Goal: Book appointment/travel/reservation

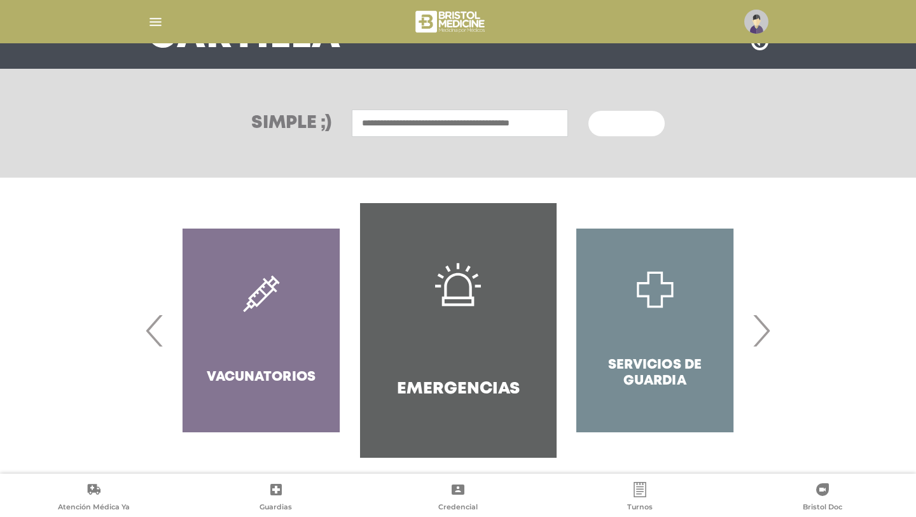
scroll to position [137, 0]
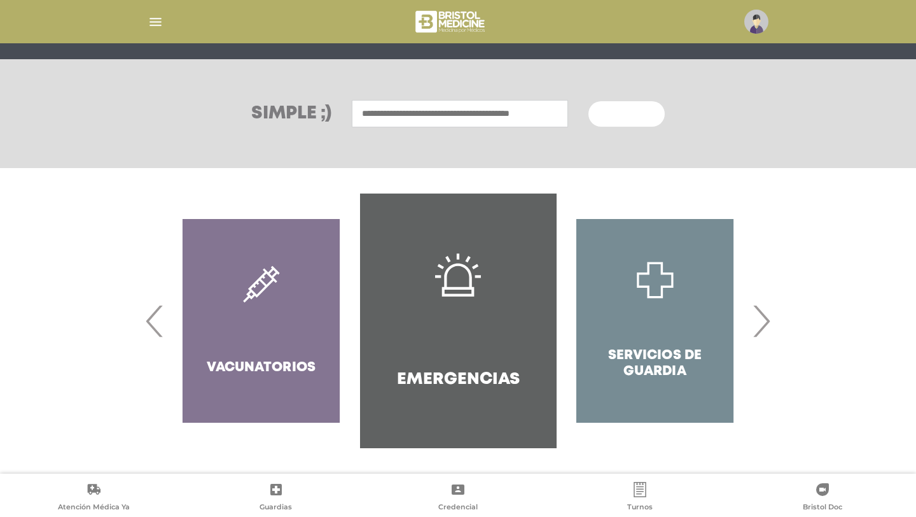
click at [150, 19] on img "button" at bounding box center [156, 22] width 16 height 16
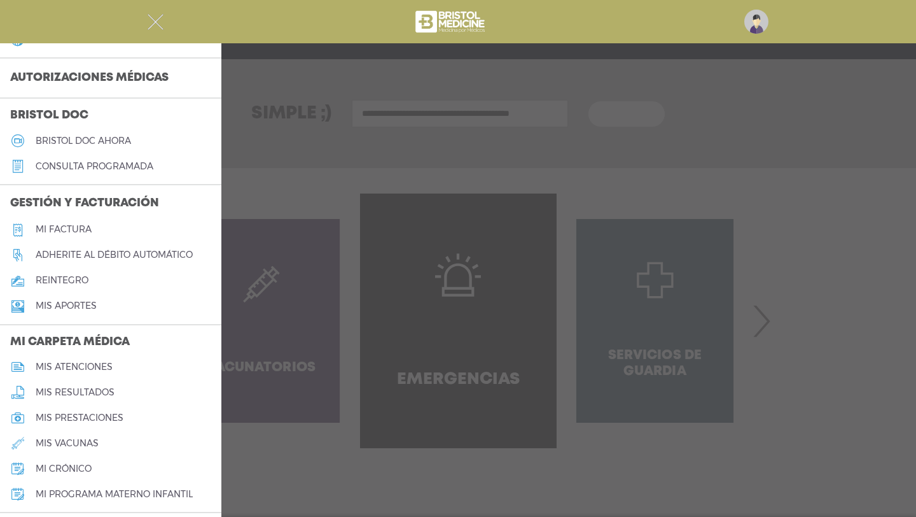
scroll to position [347, 0]
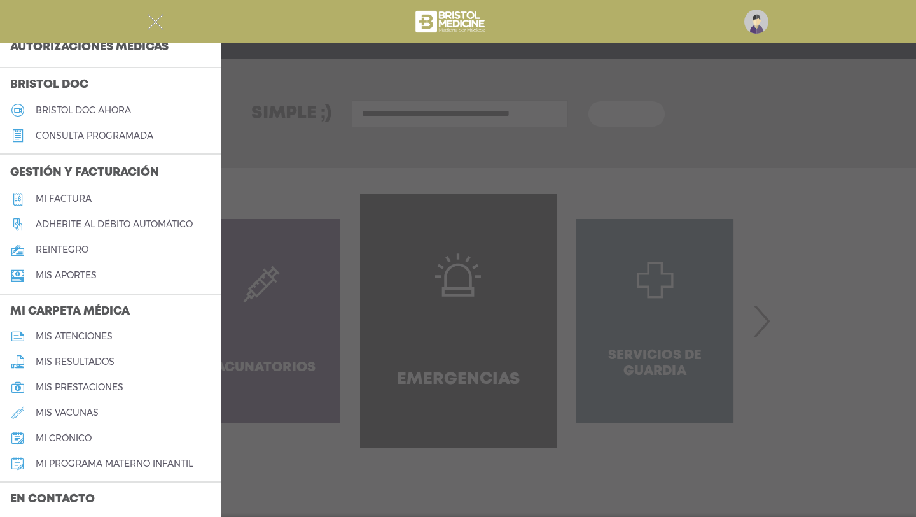
click at [83, 331] on h5 "mis atenciones" at bounding box center [74, 336] width 77 height 11
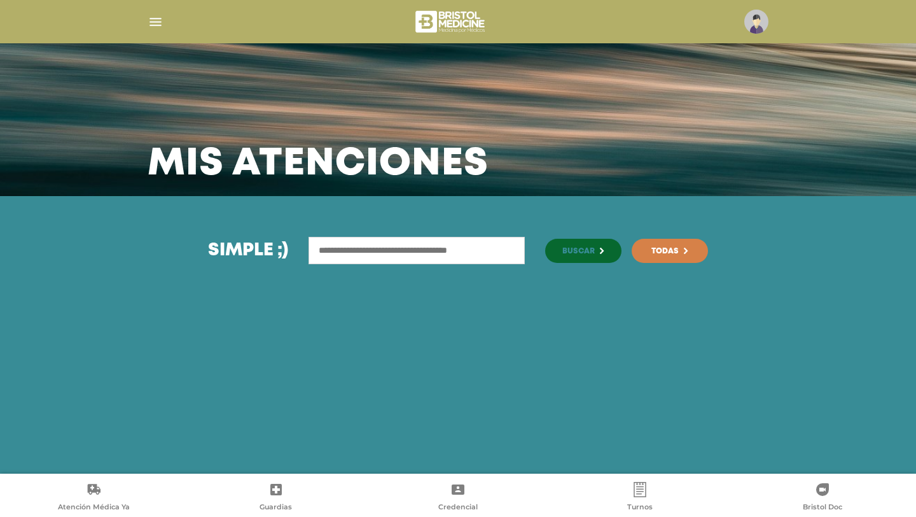
click at [389, 250] on input "text" at bounding box center [417, 250] width 216 height 27
click at [160, 19] on img "button" at bounding box center [156, 22] width 16 height 16
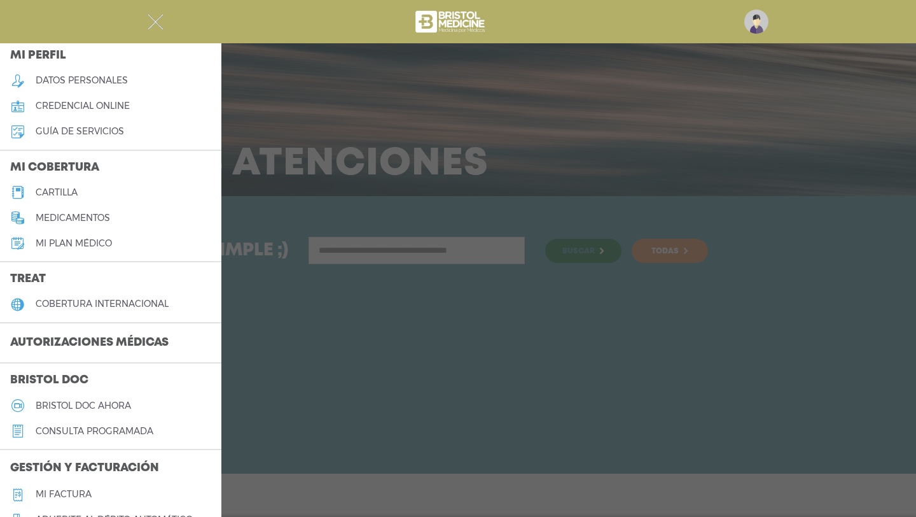
scroll to position [53, 0]
click at [115, 105] on h5 "credencial online" at bounding box center [83, 104] width 94 height 11
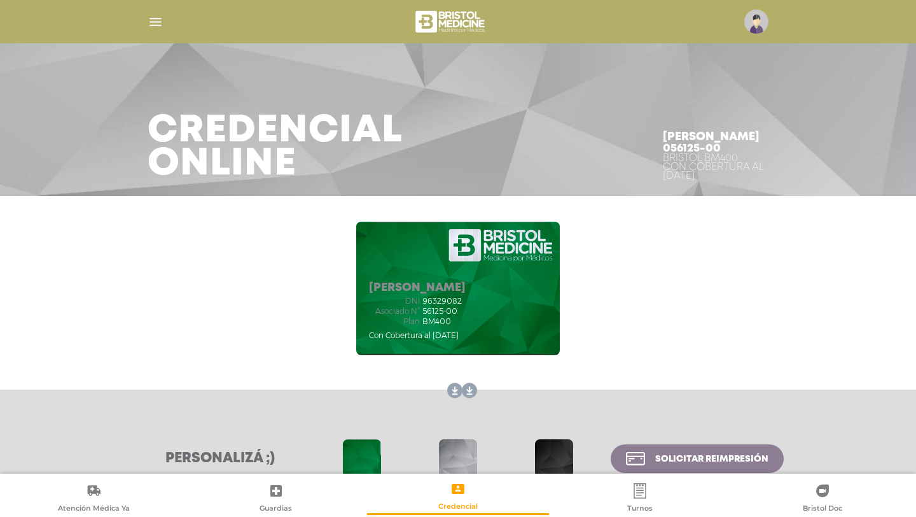
click at [638, 496] on icon at bounding box center [639, 490] width 15 height 15
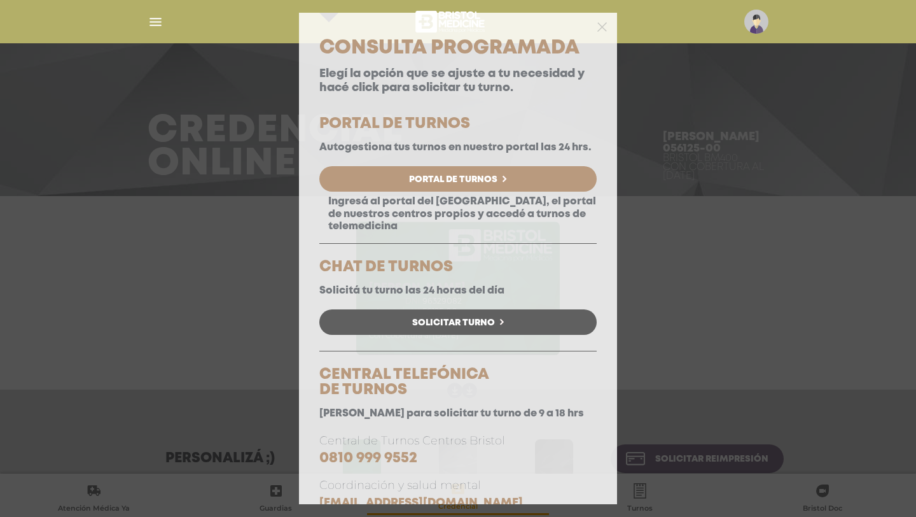
click at [482, 181] on span "Portal de Turnos" at bounding box center [453, 179] width 88 height 9
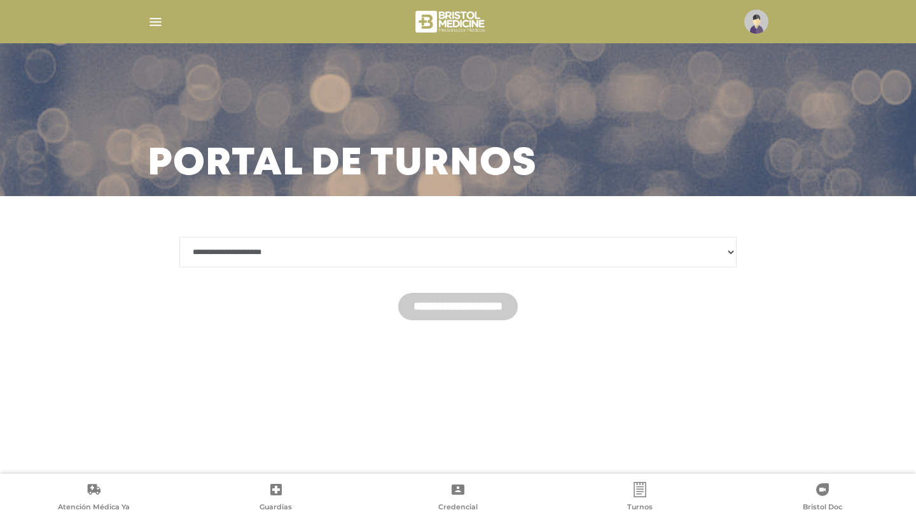
click at [478, 241] on select "**********" at bounding box center [457, 252] width 557 height 31
select select "*******"
click at [464, 311] on input "**********" at bounding box center [458, 306] width 120 height 27
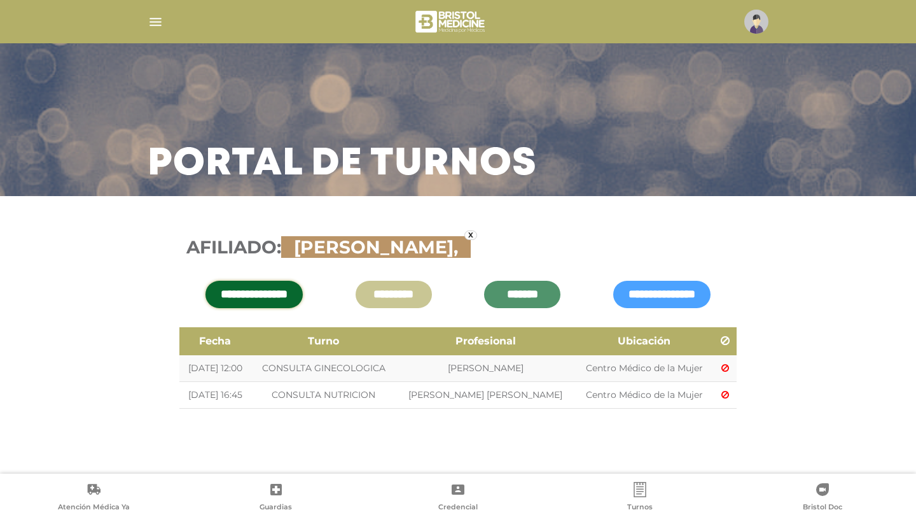
click at [294, 292] on input "**********" at bounding box center [254, 294] width 97 height 27
click at [645, 486] on icon at bounding box center [639, 489] width 15 height 15
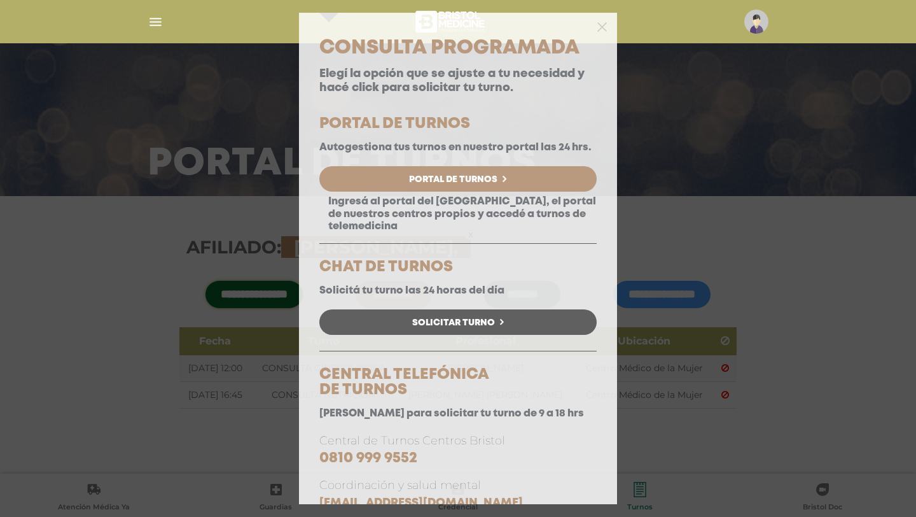
scroll to position [37, 0]
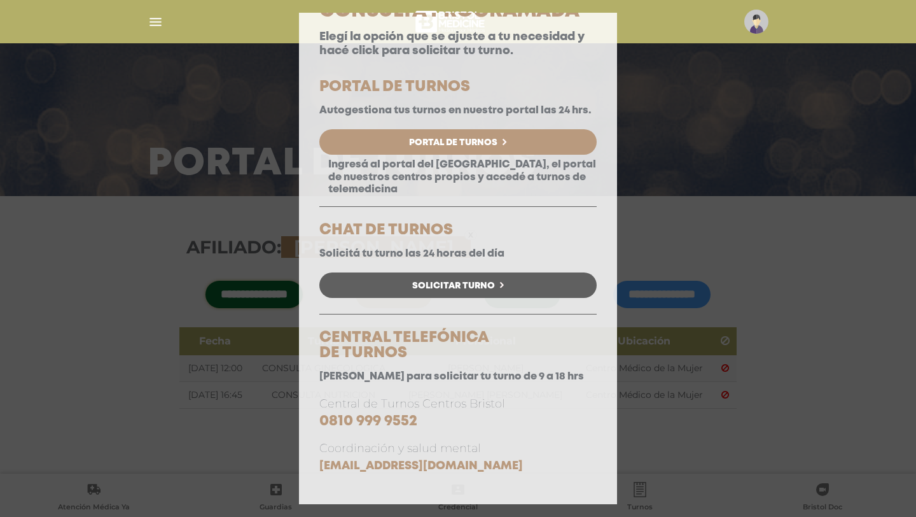
click at [613, 216] on div "Consulta Programada Elegí la opción que se ajuste a tu necesidad y hacé click p…" at bounding box center [458, 252] width 318 height 503
click at [734, 235] on div "Consulta Programada Elegí la opción que se ajuste a tu necesidad y hacé click p…" at bounding box center [458, 258] width 916 height 517
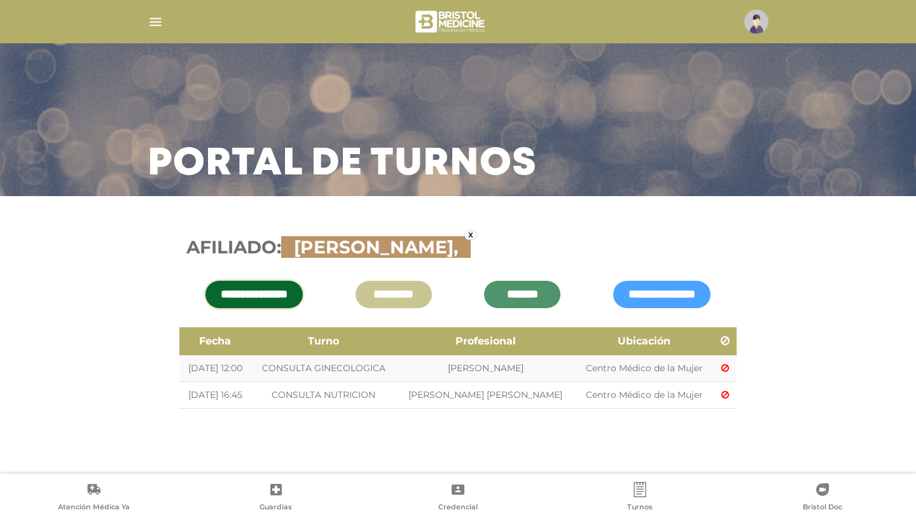
click at [158, 18] on img "button" at bounding box center [156, 22] width 16 height 16
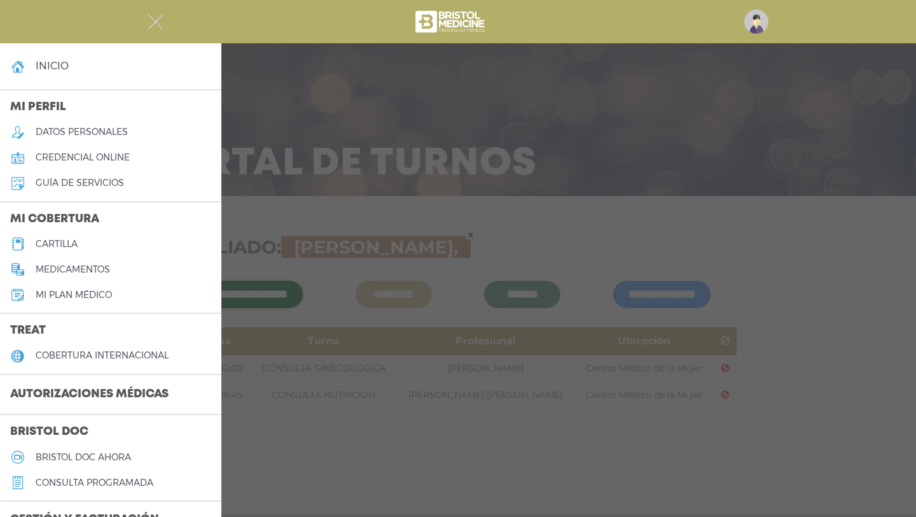
click at [59, 245] on h5 "cartilla" at bounding box center [57, 244] width 42 height 11
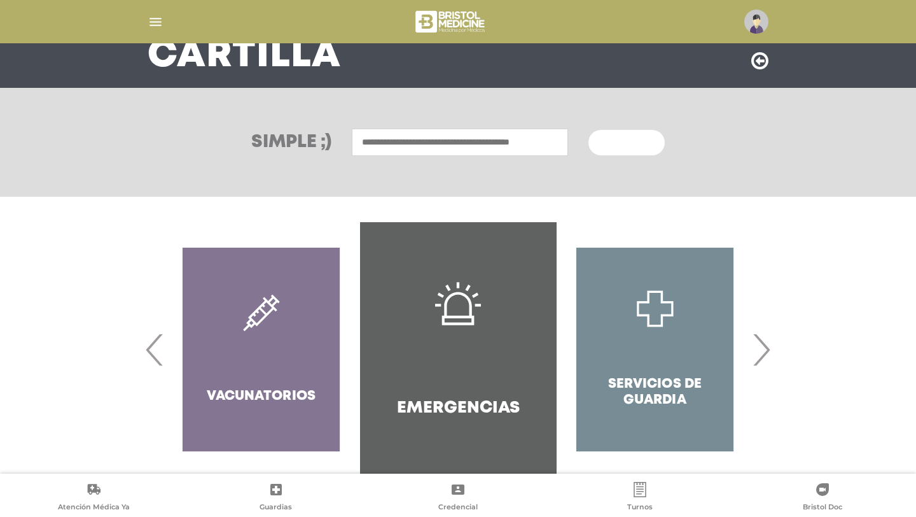
scroll to position [137, 0]
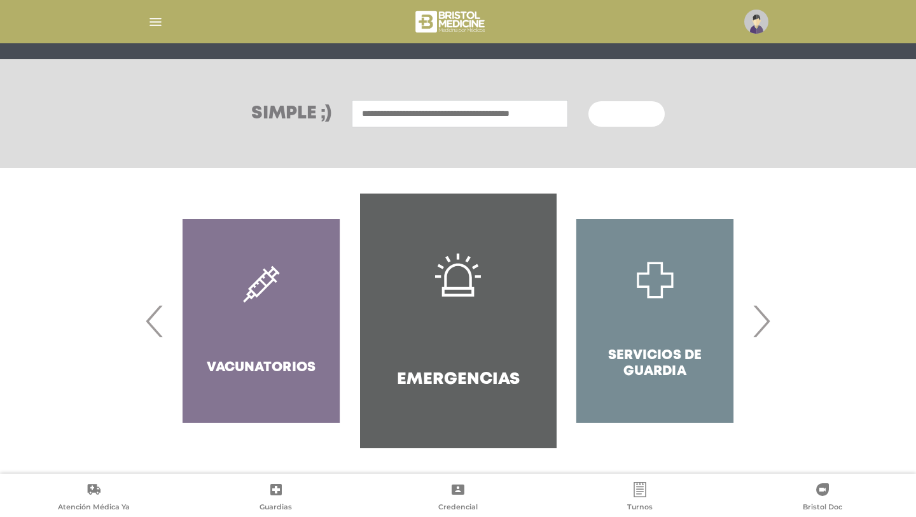
click at [762, 319] on span "›" at bounding box center [761, 320] width 25 height 69
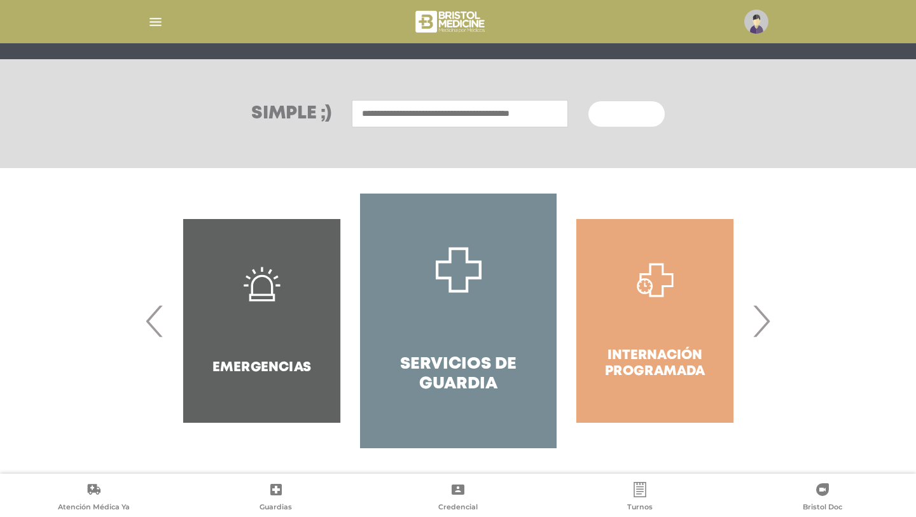
click at [762, 319] on span "›" at bounding box center [761, 320] width 25 height 69
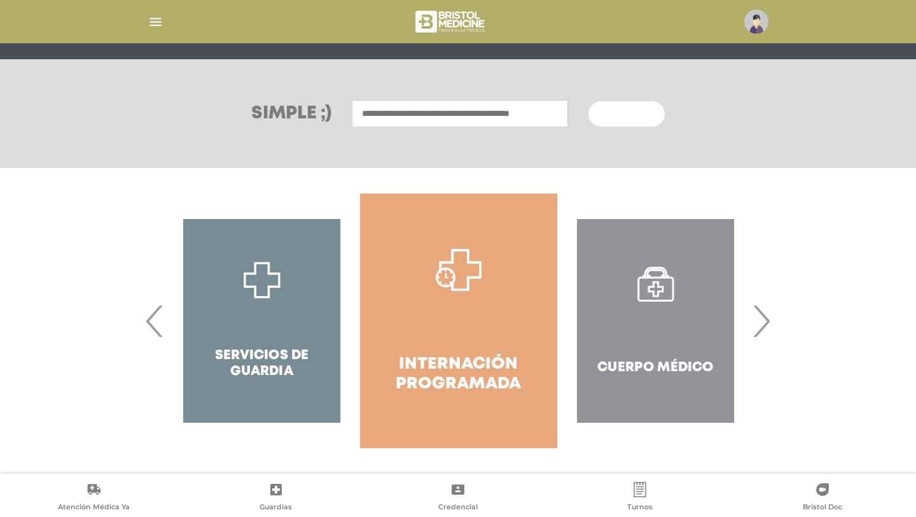
click at [762, 319] on span "›" at bounding box center [761, 320] width 25 height 69
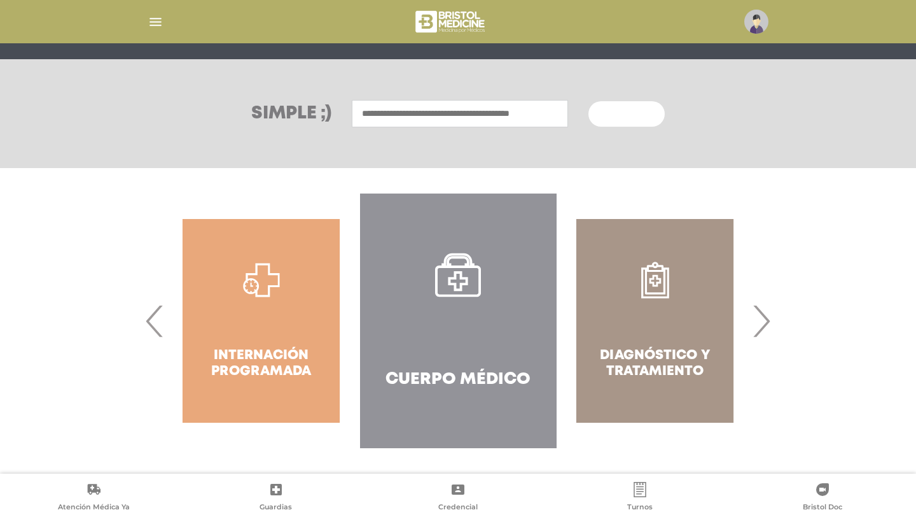
click at [762, 319] on span "›" at bounding box center [761, 320] width 25 height 69
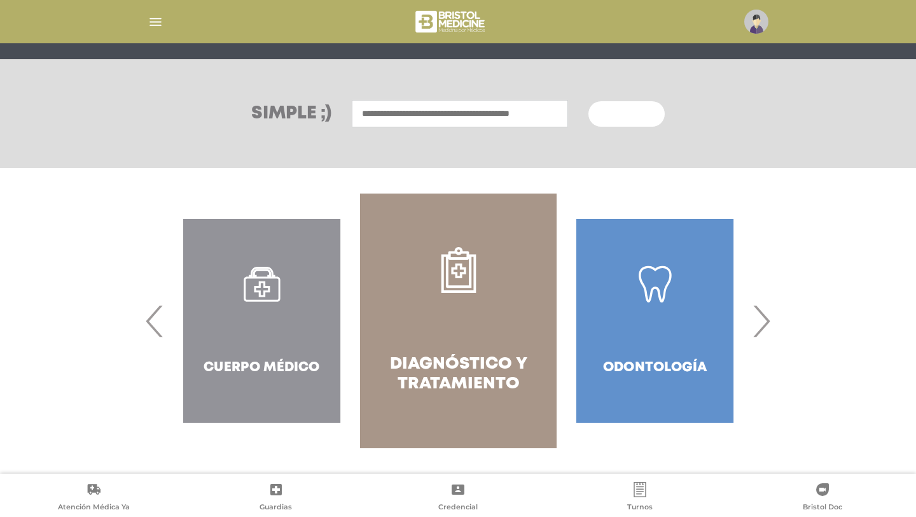
click at [762, 319] on span "›" at bounding box center [761, 320] width 25 height 69
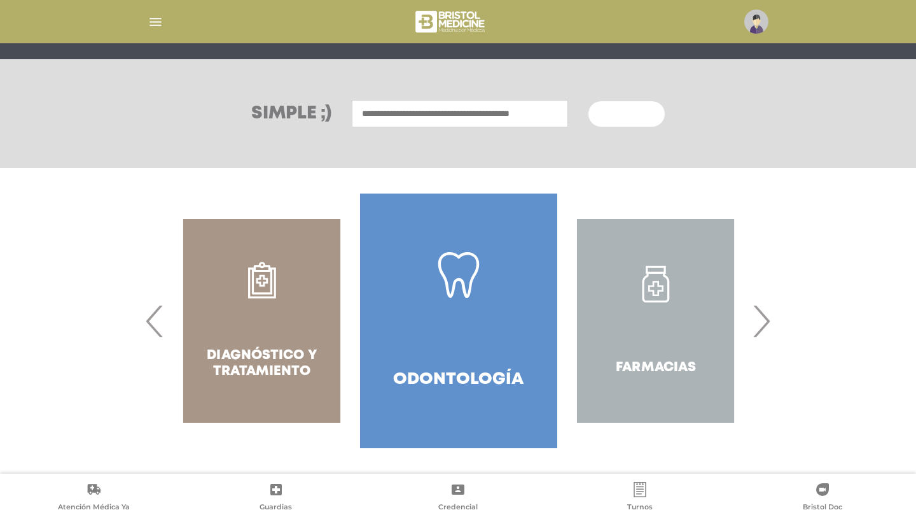
click at [762, 319] on span "›" at bounding box center [761, 320] width 25 height 69
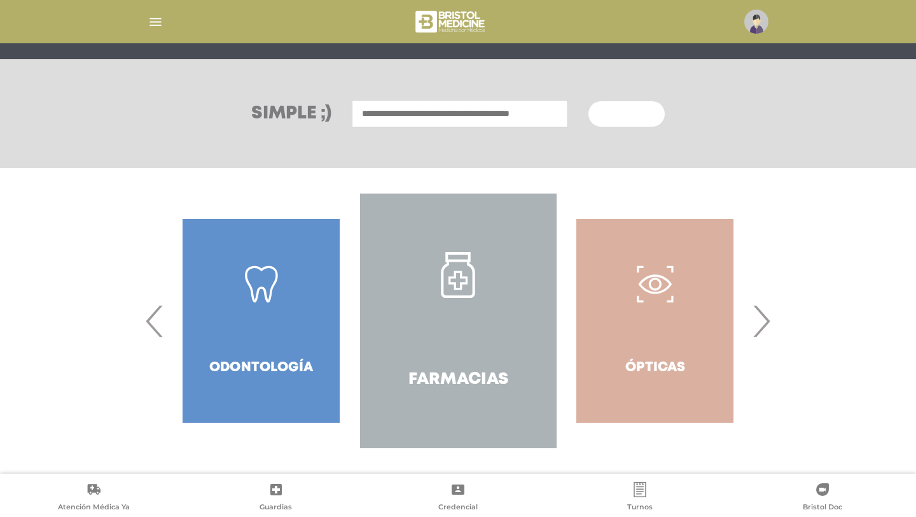
click at [762, 319] on span "›" at bounding box center [761, 320] width 25 height 69
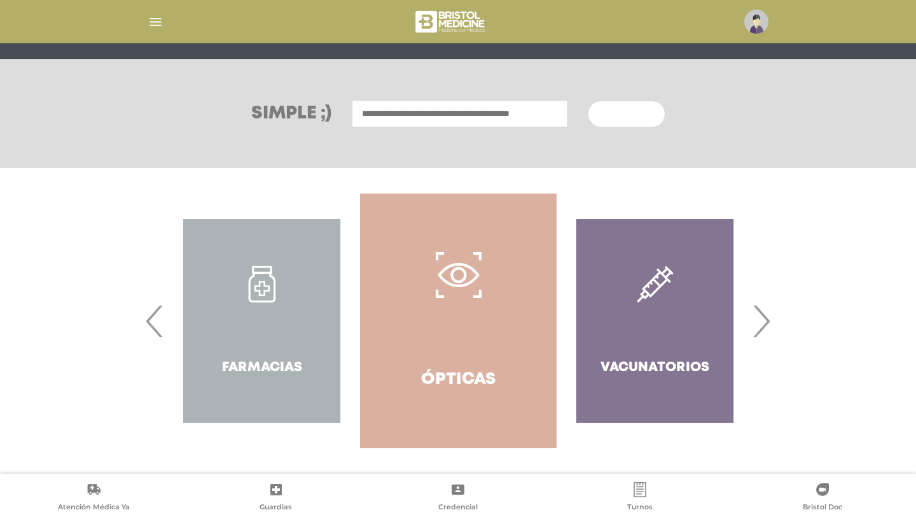
click at [762, 319] on span "›" at bounding box center [761, 320] width 25 height 69
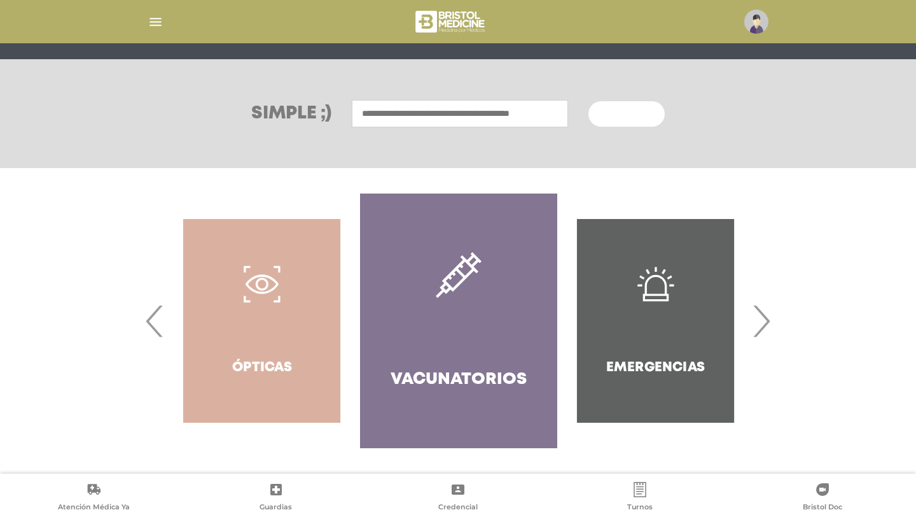
click at [762, 319] on span "›" at bounding box center [761, 320] width 25 height 69
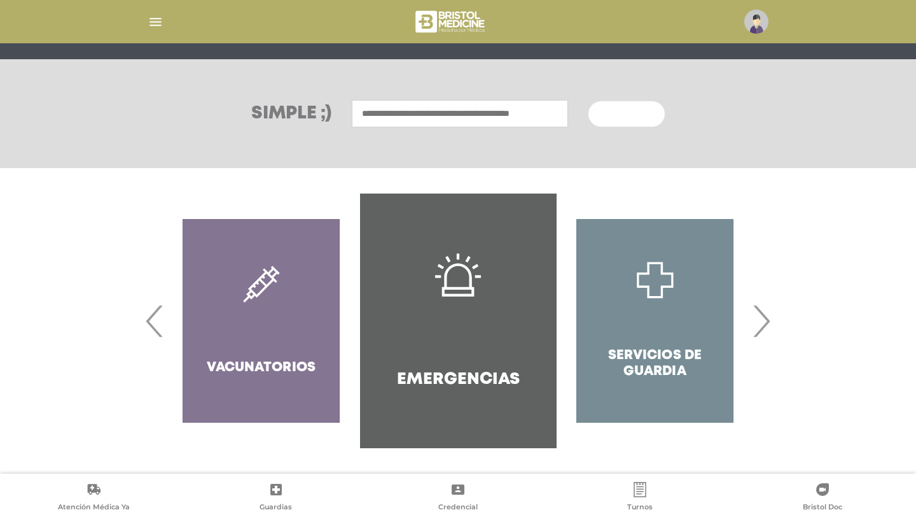
click at [762, 319] on span "›" at bounding box center [761, 320] width 25 height 69
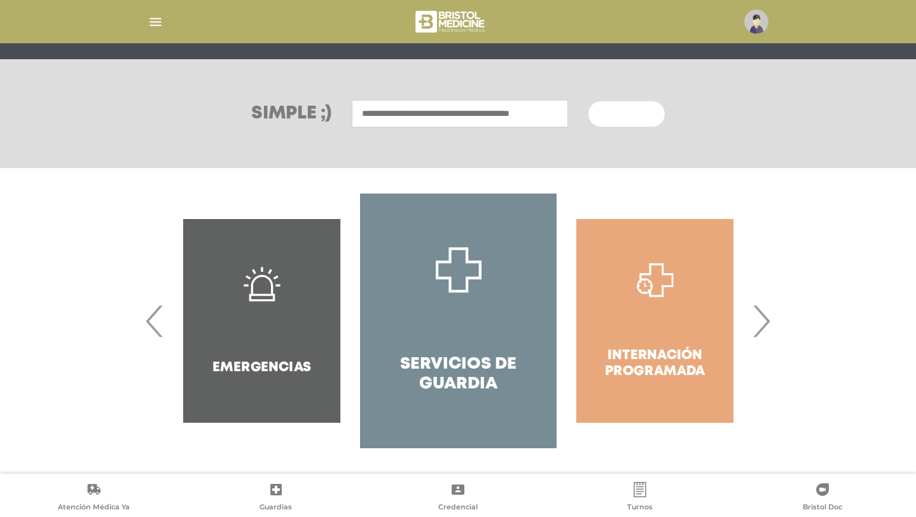
click at [459, 494] on icon at bounding box center [457, 489] width 15 height 15
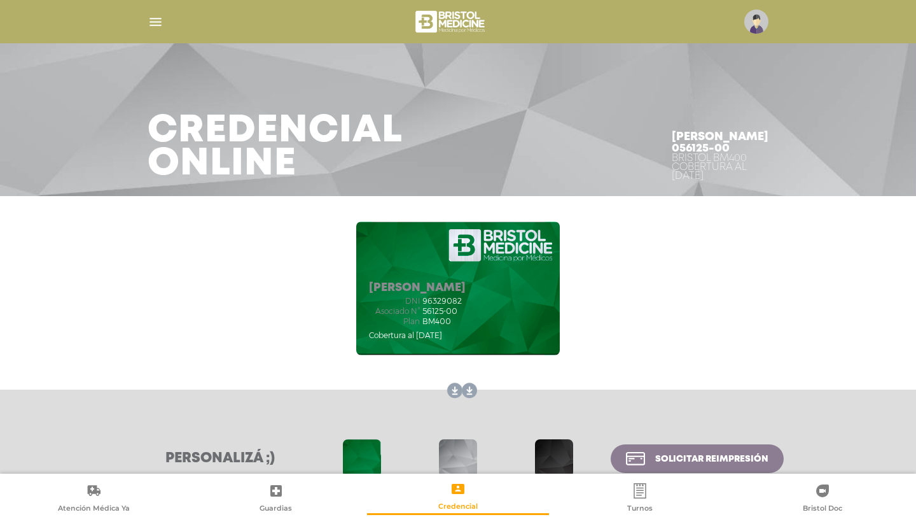
scroll to position [74, 0]
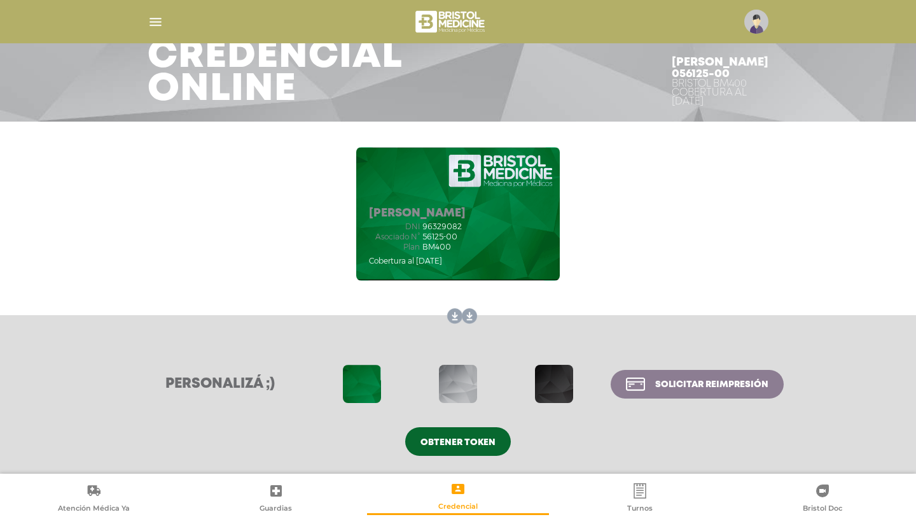
click at [643, 508] on span "Turnos" at bounding box center [639, 508] width 25 height 11
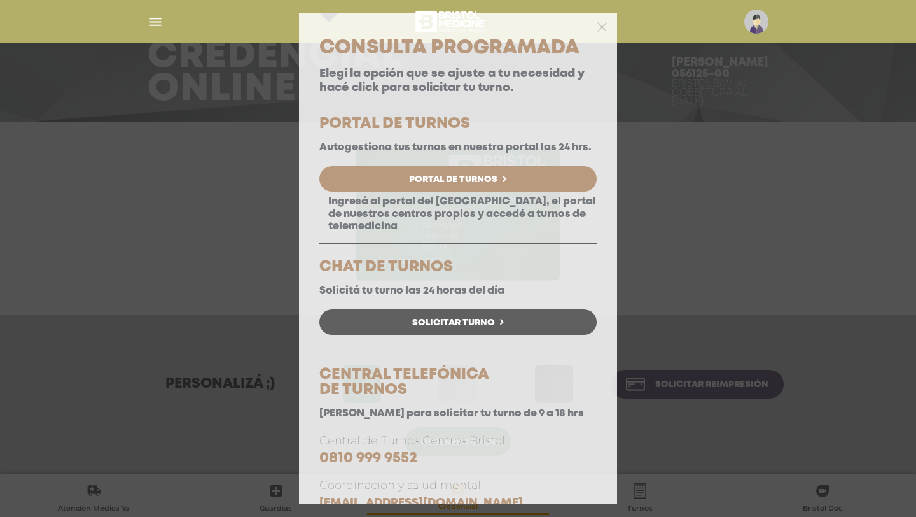
click at [516, 314] on link "Solicitar Turno" at bounding box center [457, 321] width 277 height 25
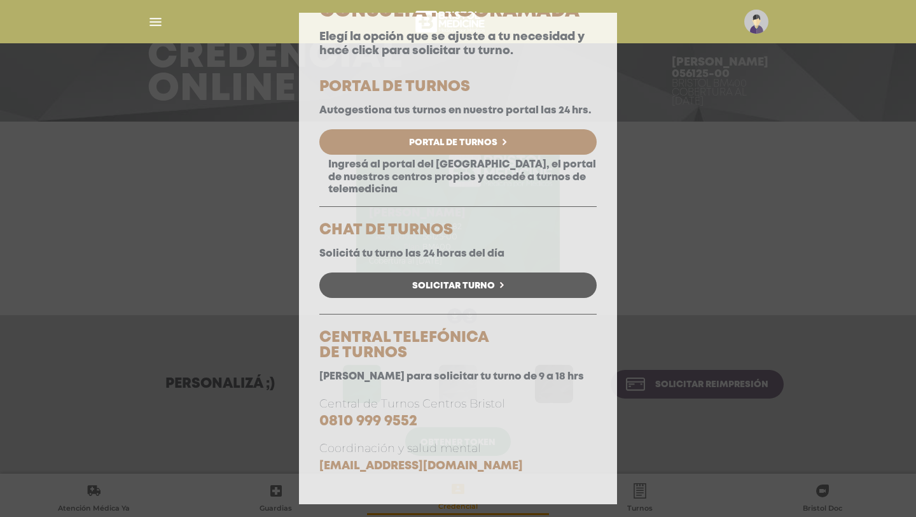
click at [634, 207] on div "Consulta Programada Elegí la opción que se ajuste a tu necesidad y hacé click p…" at bounding box center [458, 258] width 916 height 517
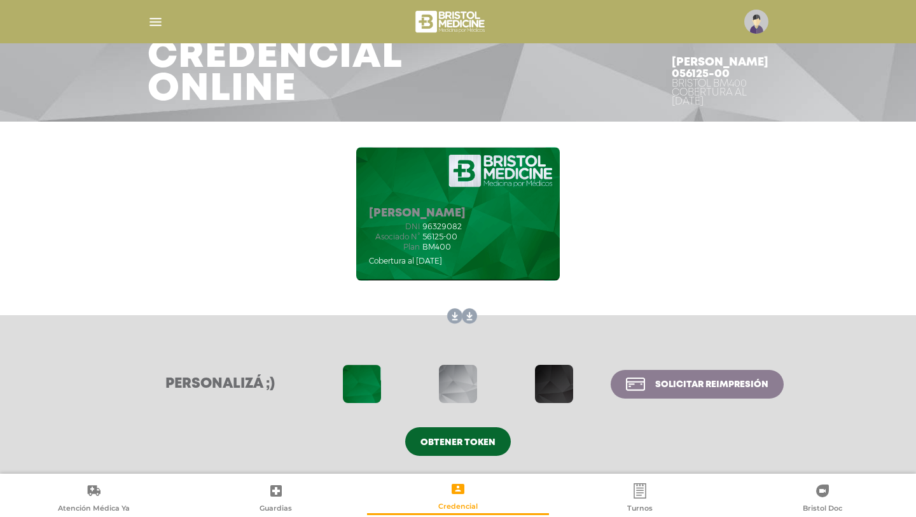
click at [276, 487] on icon at bounding box center [276, 490] width 15 height 15
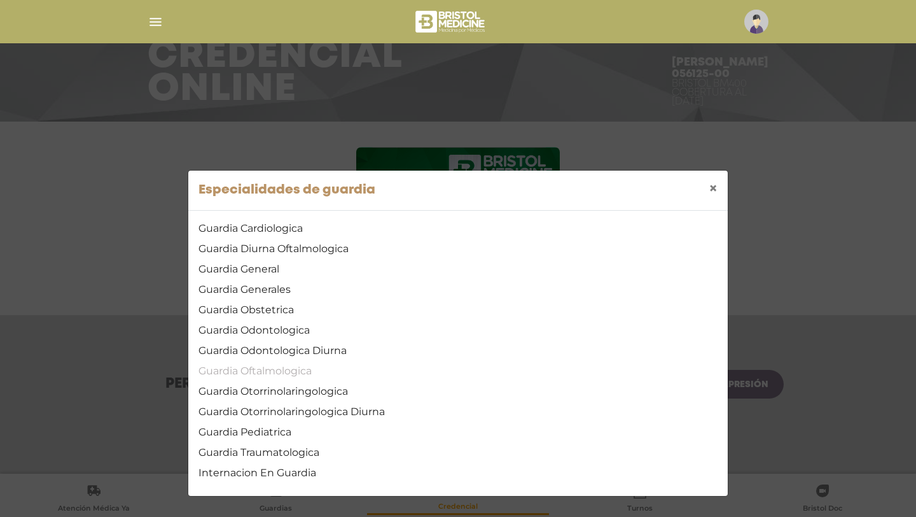
scroll to position [0, 0]
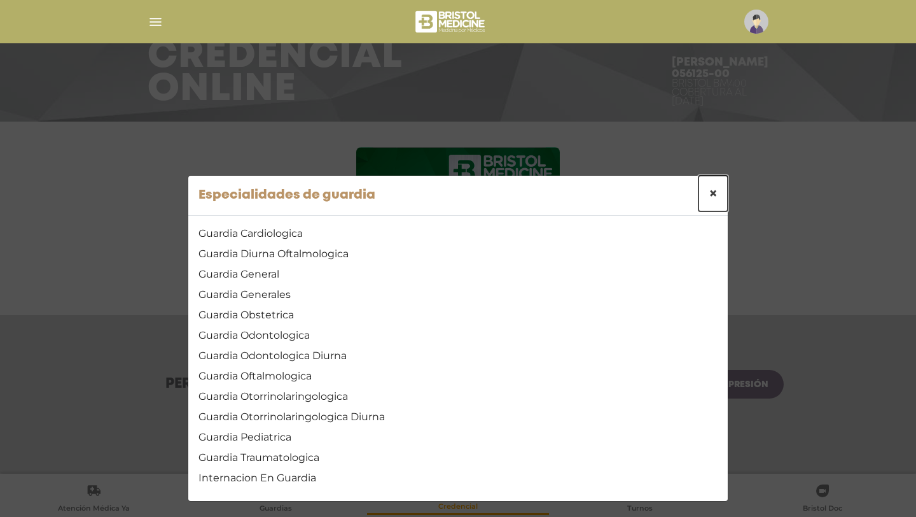
click at [709, 186] on span "×" at bounding box center [713, 193] width 9 height 18
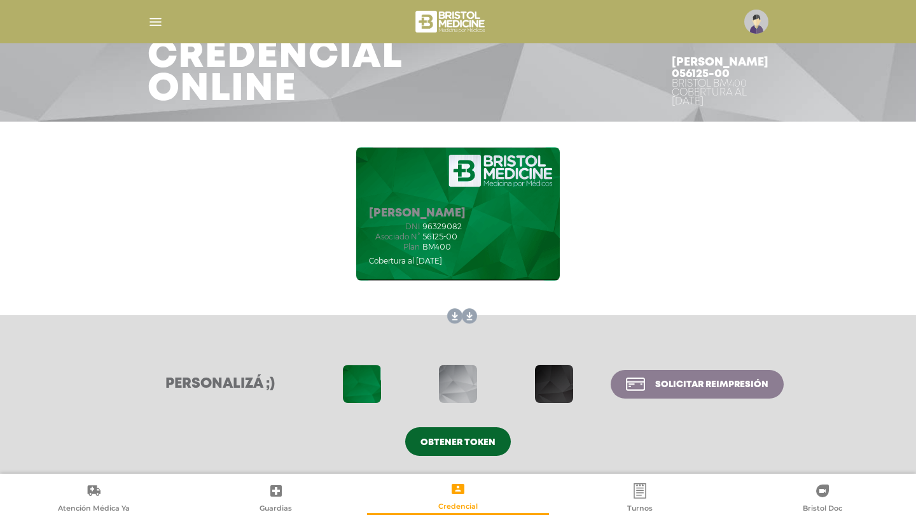
click at [96, 487] on icon at bounding box center [94, 490] width 13 height 11
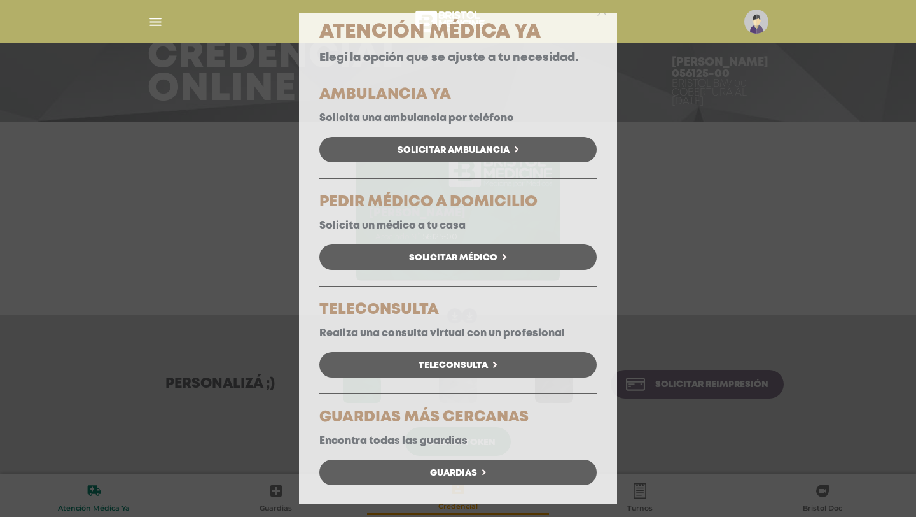
scroll to position [17, 0]
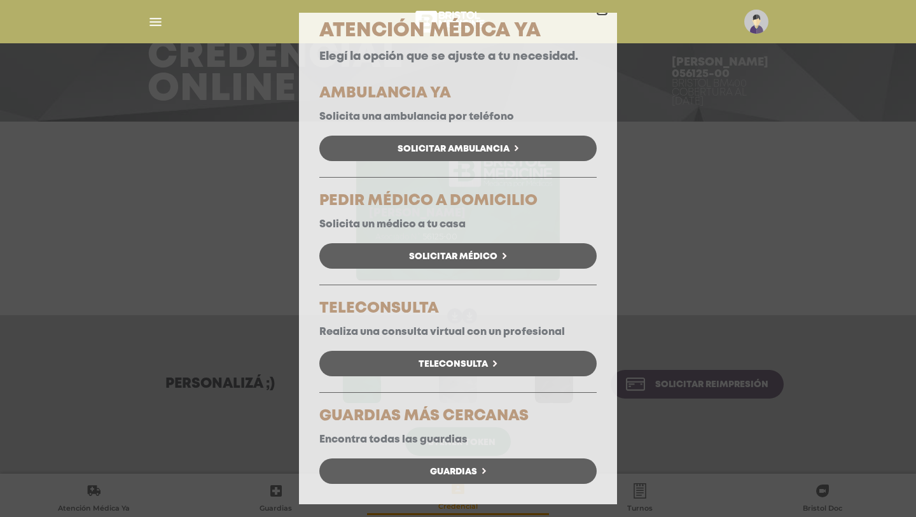
click at [603, 13] on icon "button" at bounding box center [602, 10] width 10 height 10
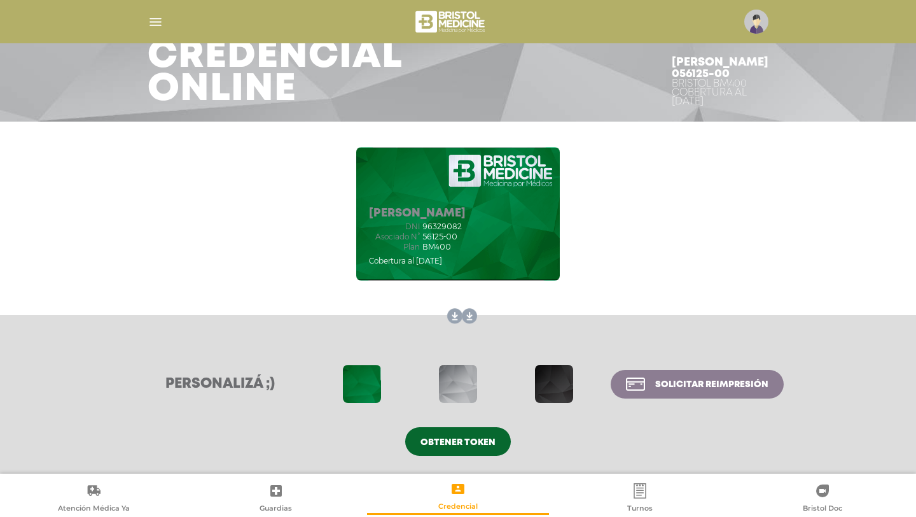
click at [153, 18] on img "button" at bounding box center [156, 22] width 16 height 16
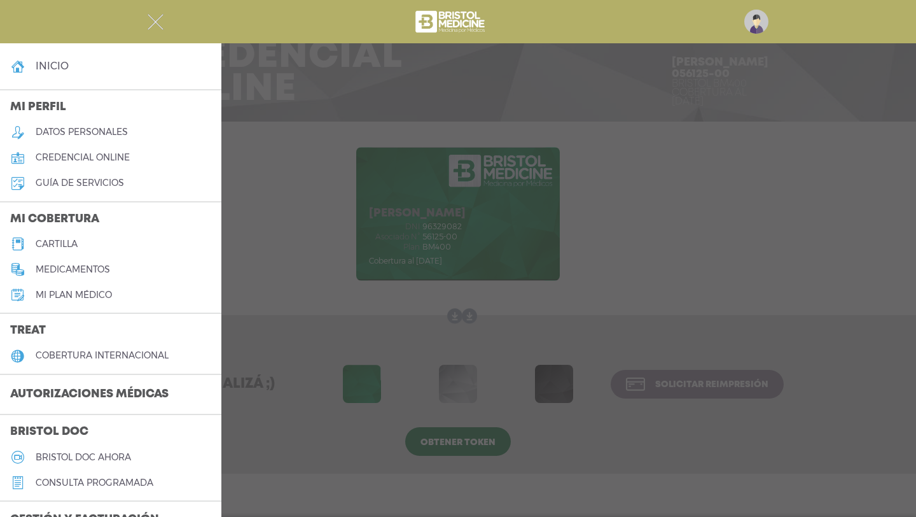
click at [65, 242] on h5 "cartilla" at bounding box center [57, 244] width 42 height 11
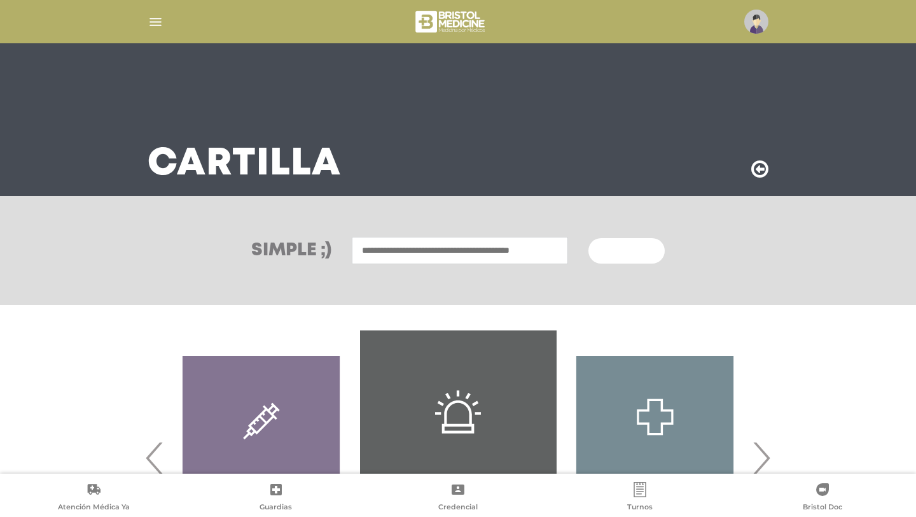
click at [760, 20] on img at bounding box center [756, 22] width 24 height 24
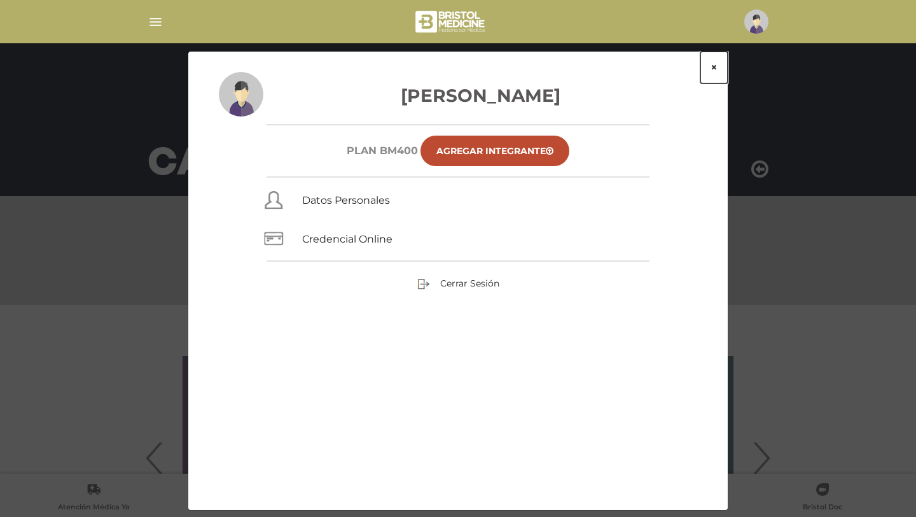
click at [718, 63] on button "×" at bounding box center [714, 68] width 27 height 32
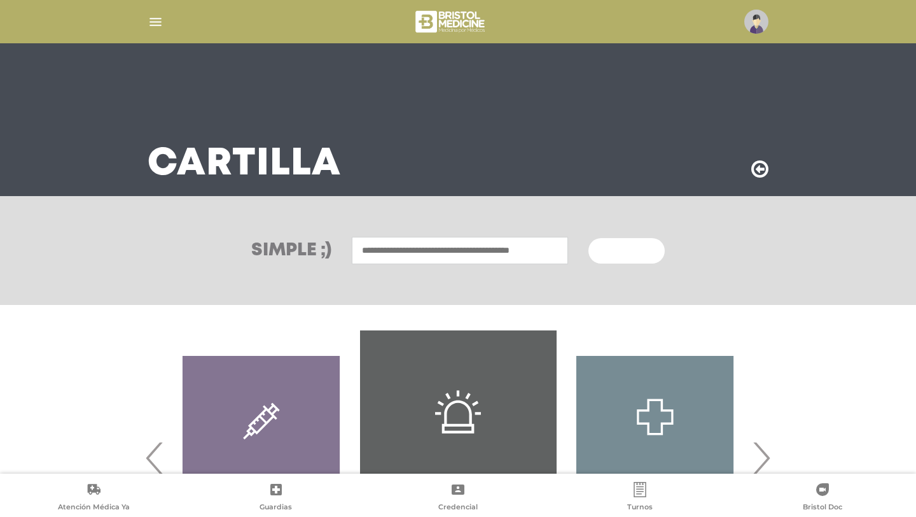
click at [827, 489] on icon at bounding box center [822, 489] width 13 height 13
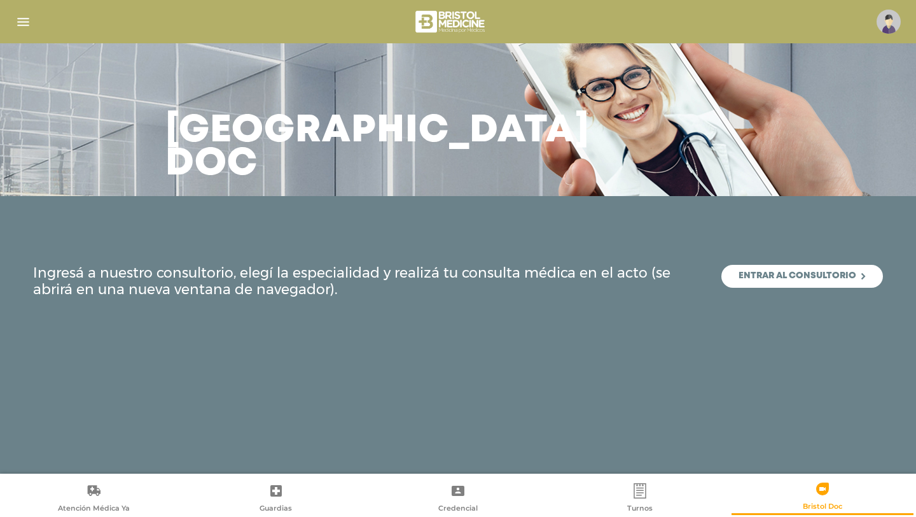
click at [21, 20] on img "button" at bounding box center [23, 22] width 16 height 16
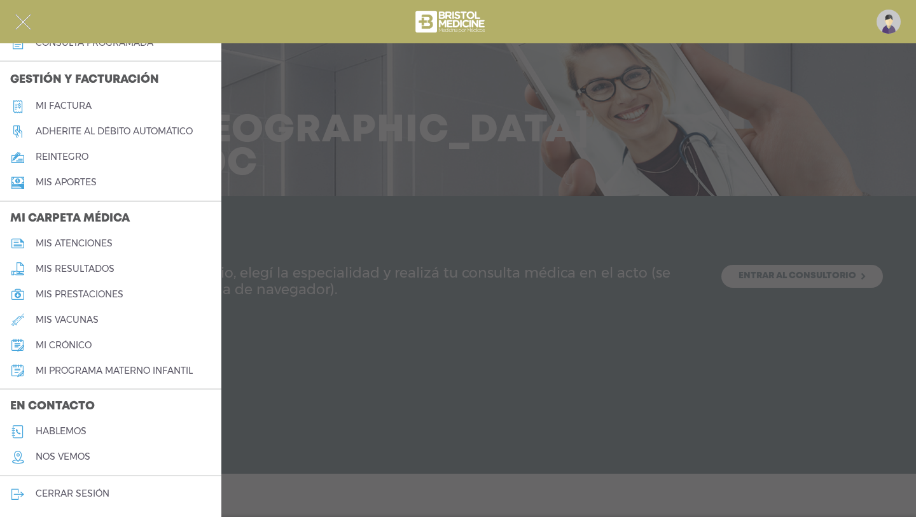
scroll to position [439, 0]
click at [57, 433] on h5 "hablemos" at bounding box center [61, 431] width 51 height 11
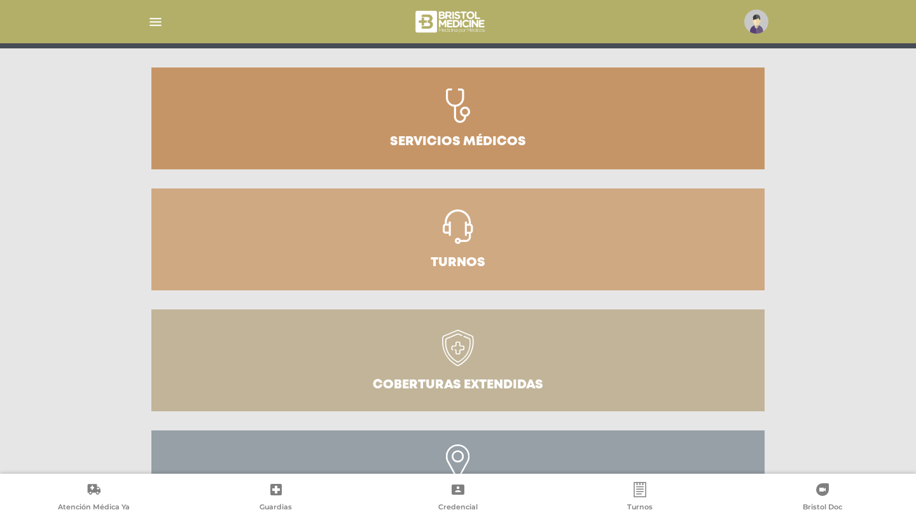
scroll to position [156, 0]
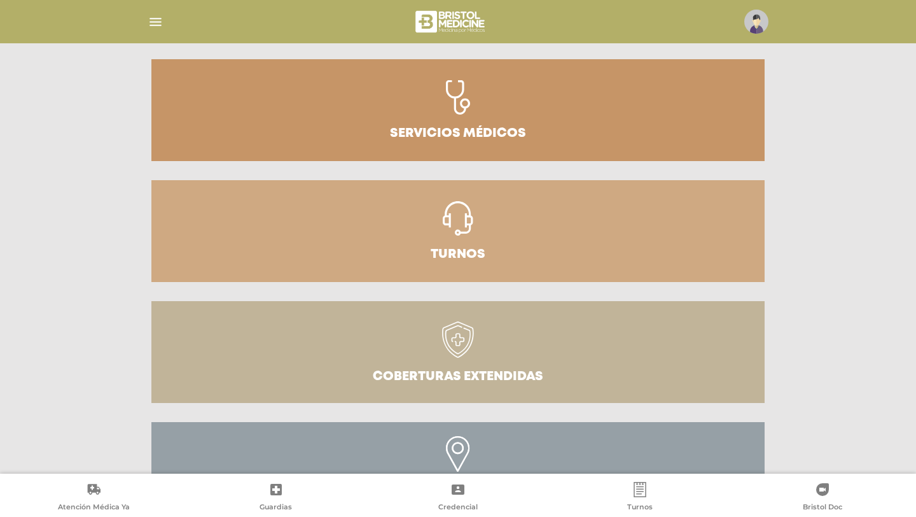
click at [402, 231] on link "Turnos" at bounding box center [457, 231] width 613 height 102
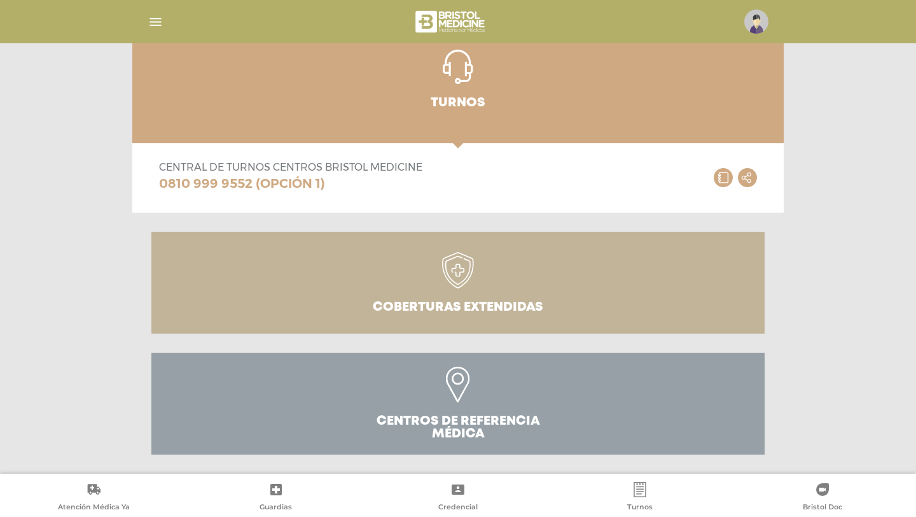
scroll to position [0, 0]
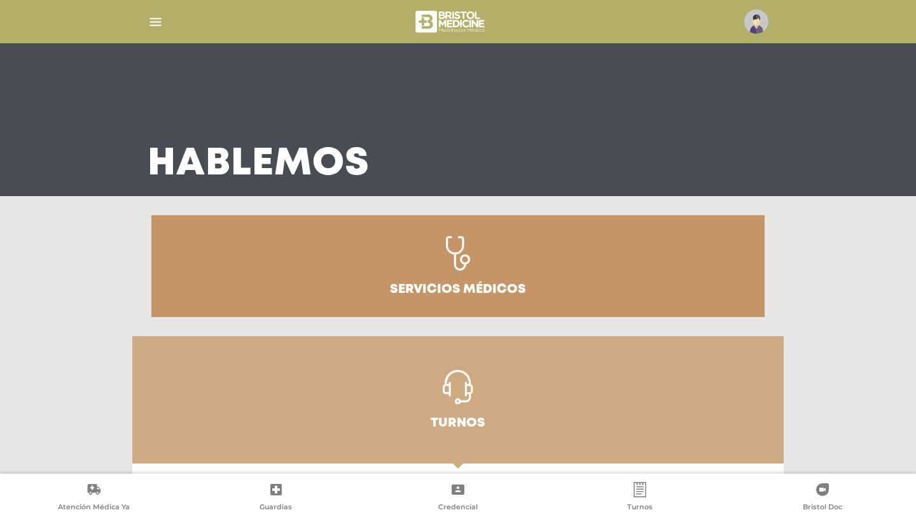
click at [455, 21] on img at bounding box center [452, 21] width 76 height 31
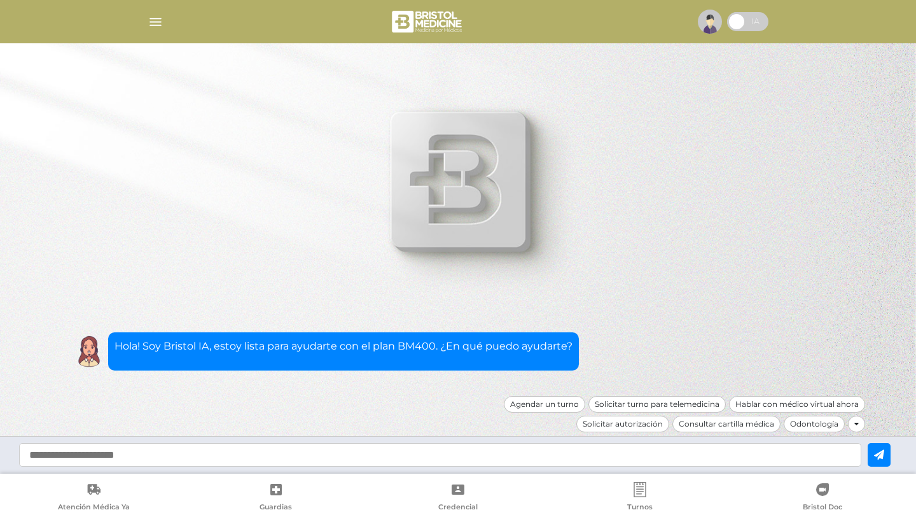
click at [445, 452] on input "text" at bounding box center [440, 455] width 842 height 24
type input "*"
type input "**********"
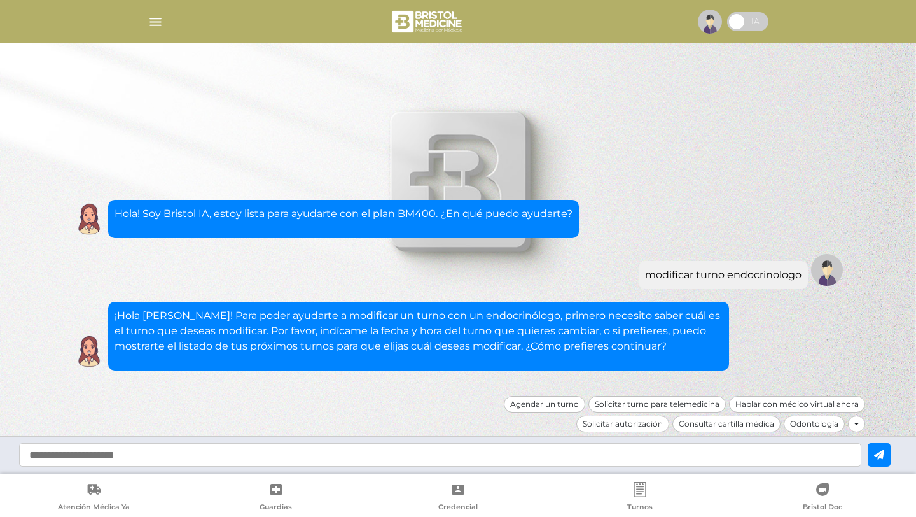
click at [391, 457] on input "text" at bounding box center [440, 455] width 842 height 24
type input "*"
type input "**********"
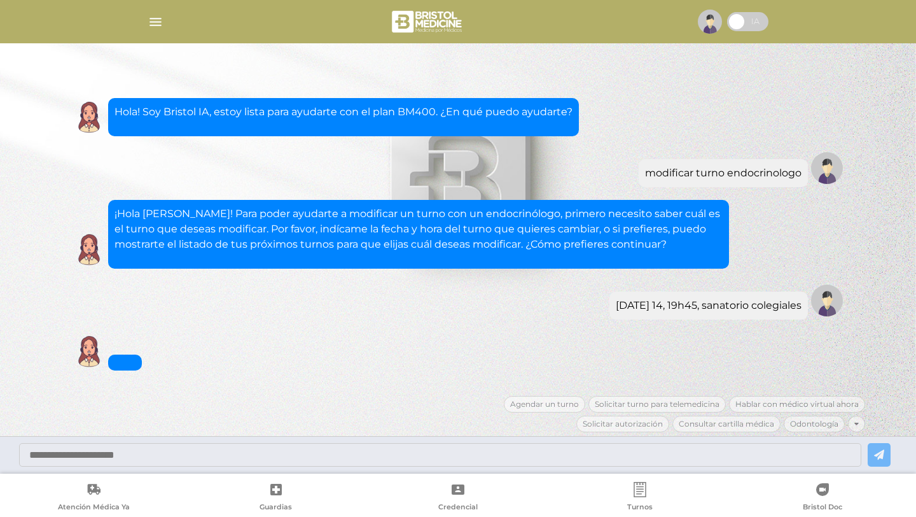
scroll to position [97, 0]
